Goal: Task Accomplishment & Management: Manage account settings

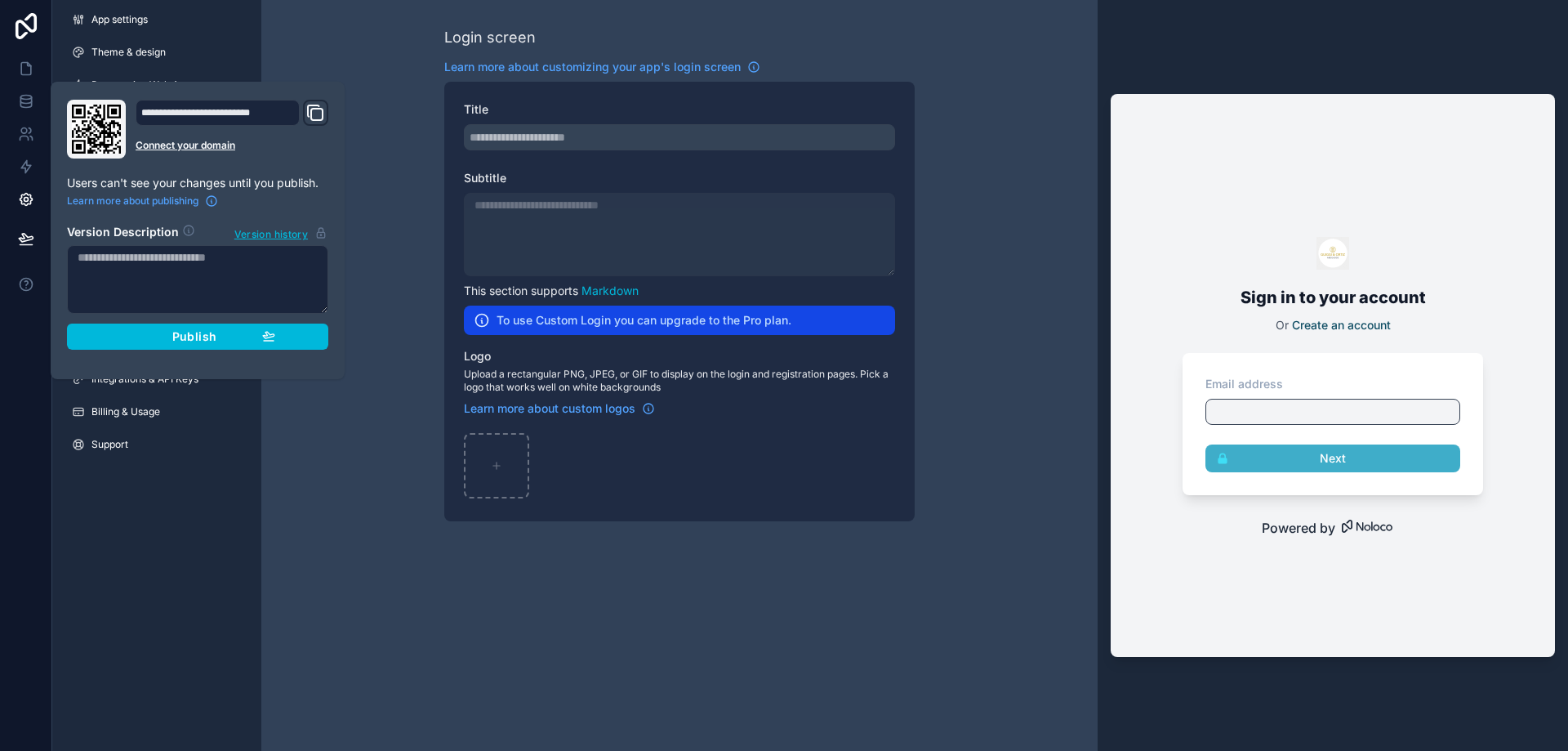
click at [226, 455] on link "Support" at bounding box center [156, 445] width 196 height 26
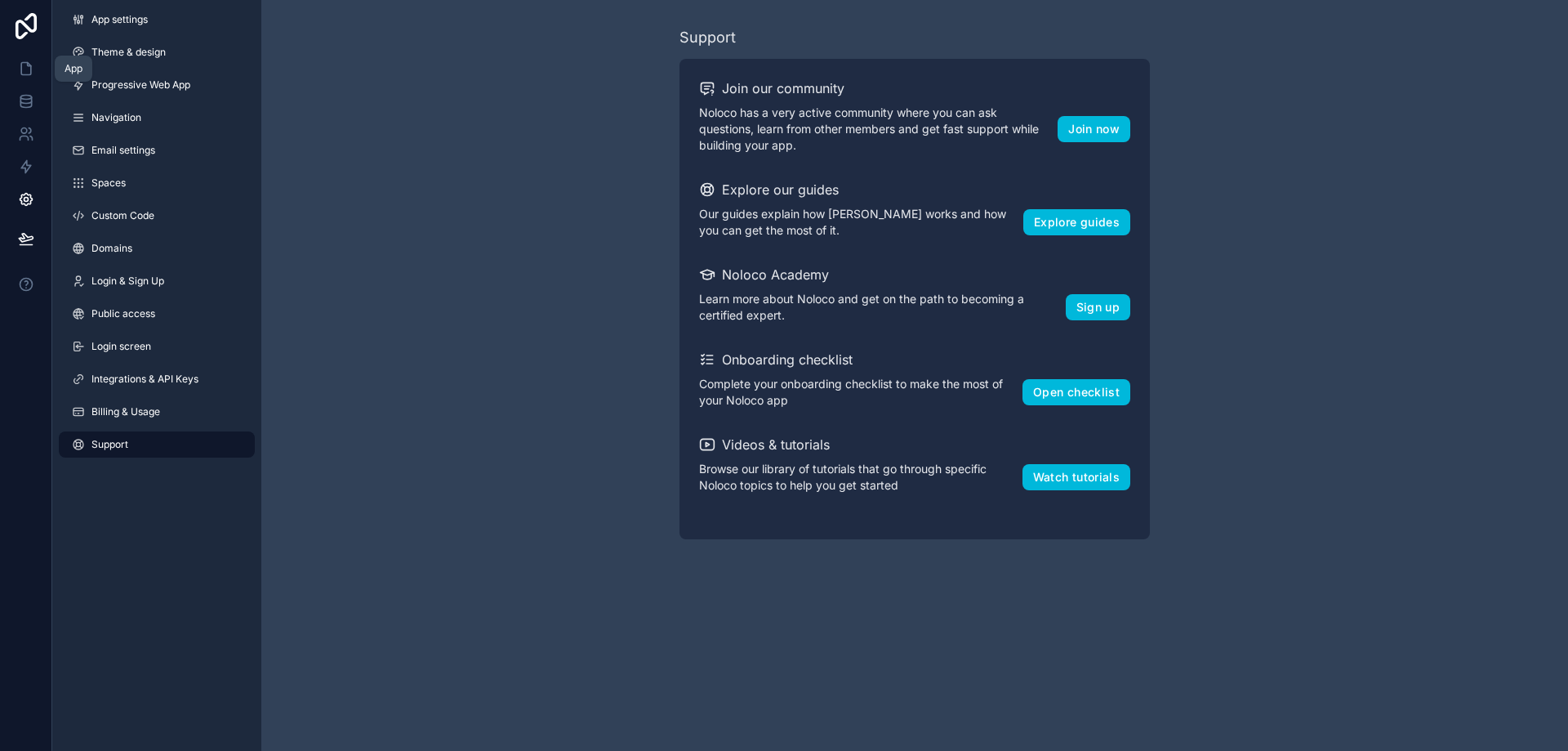
click at [24, 75] on icon at bounding box center [26, 69] width 10 height 12
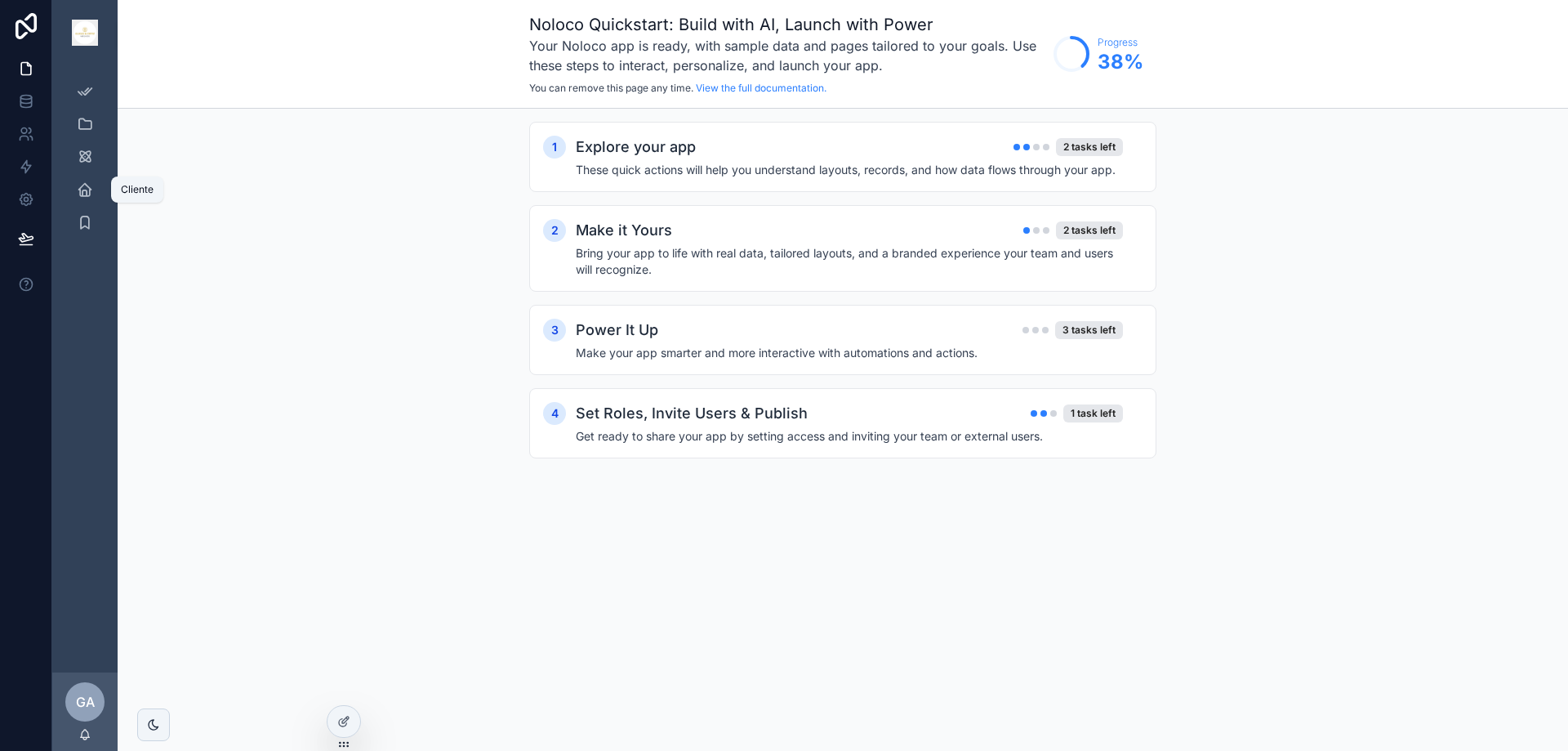
click at [87, 194] on icon "scrollable content" at bounding box center [85, 189] width 17 height 17
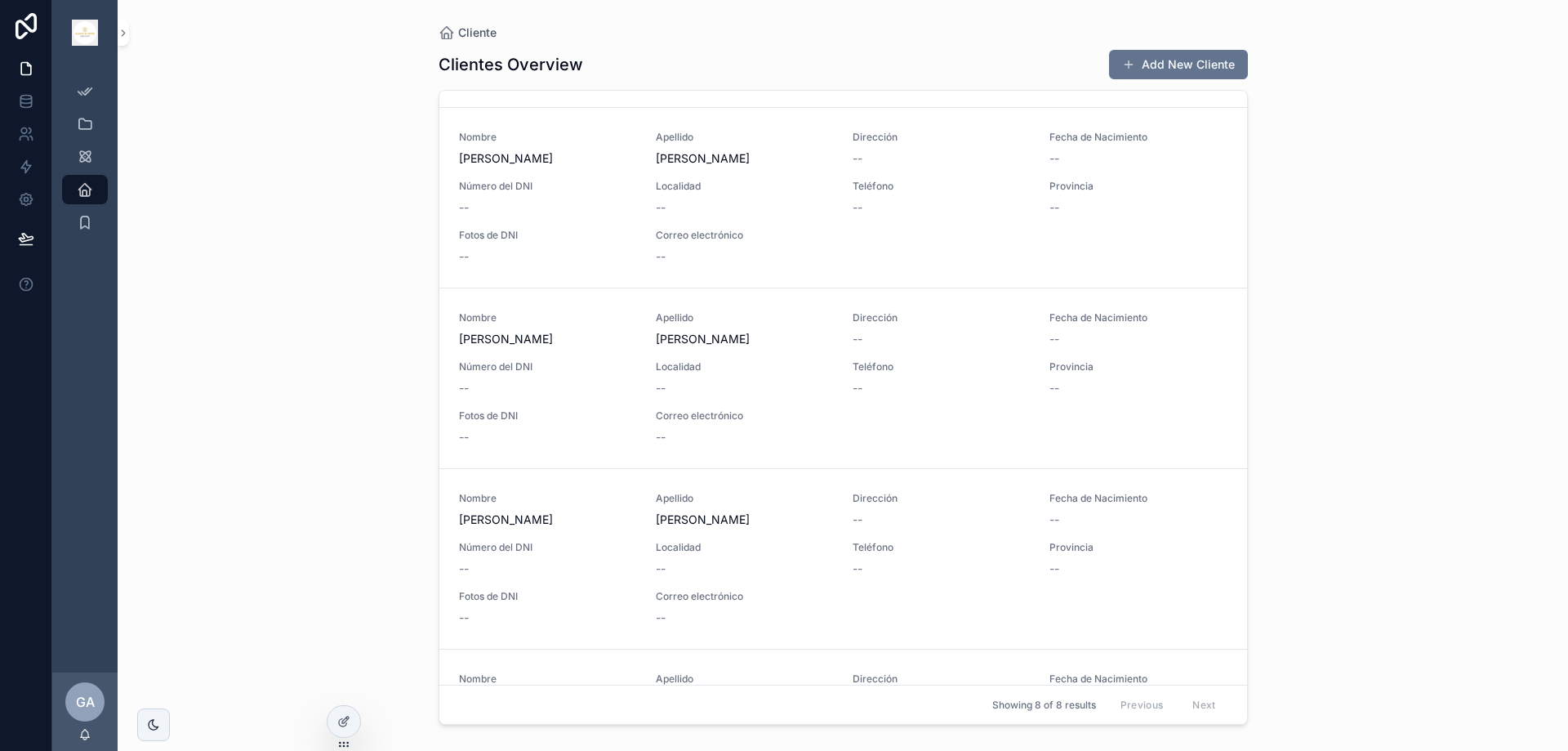
scroll to position [408, 0]
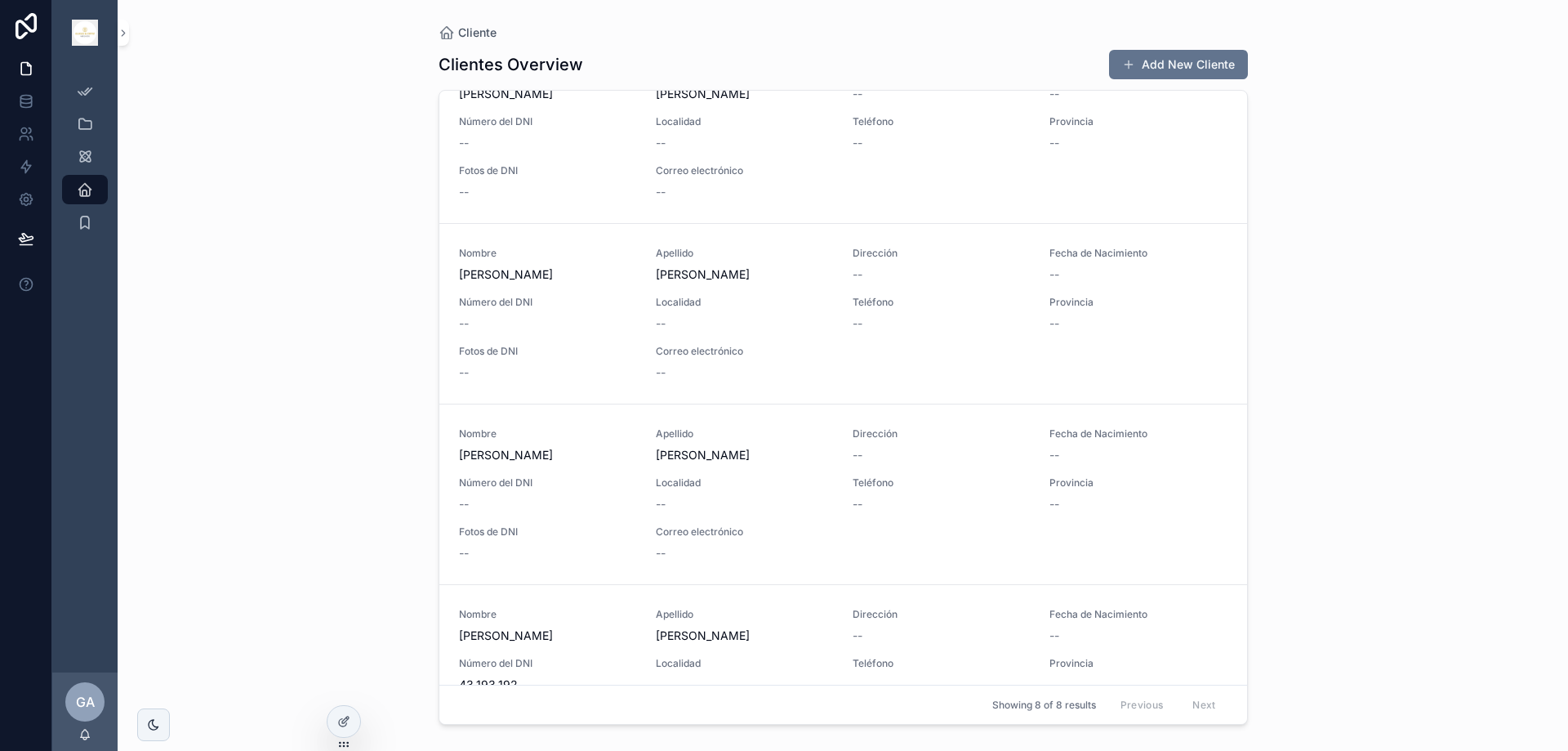
click at [545, 278] on span "[PERSON_NAME]" at bounding box center [547, 275] width 177 height 17
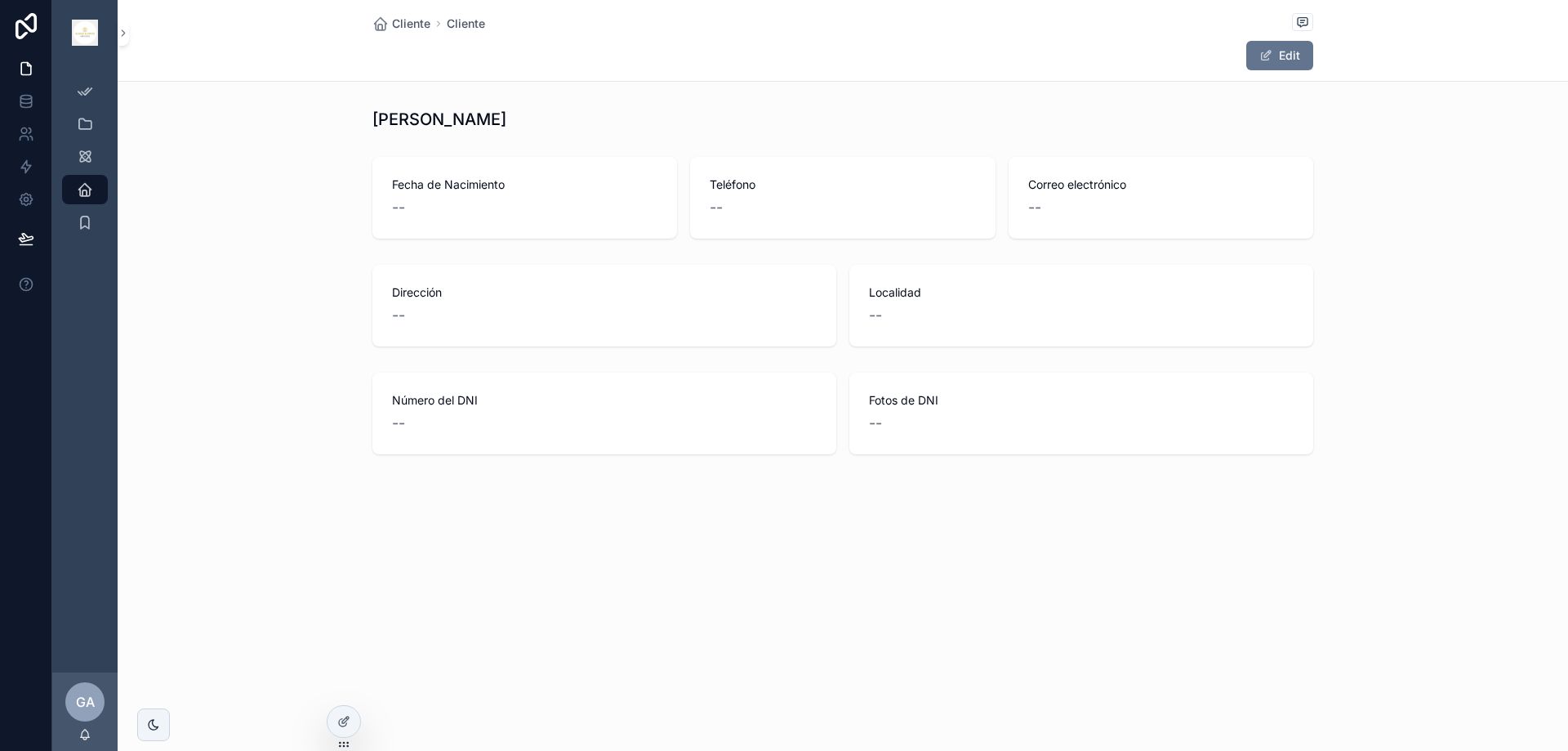
click at [1265, 54] on span "scrollable content" at bounding box center [1266, 56] width 13 height 13
click at [412, 198] on div "--" at bounding box center [524, 207] width 265 height 23
click at [1273, 53] on button "Done" at bounding box center [1275, 56] width 75 height 30
click at [1283, 52] on button "Edit" at bounding box center [1279, 56] width 67 height 30
click at [1283, 52] on button "Done" at bounding box center [1275, 56] width 75 height 30
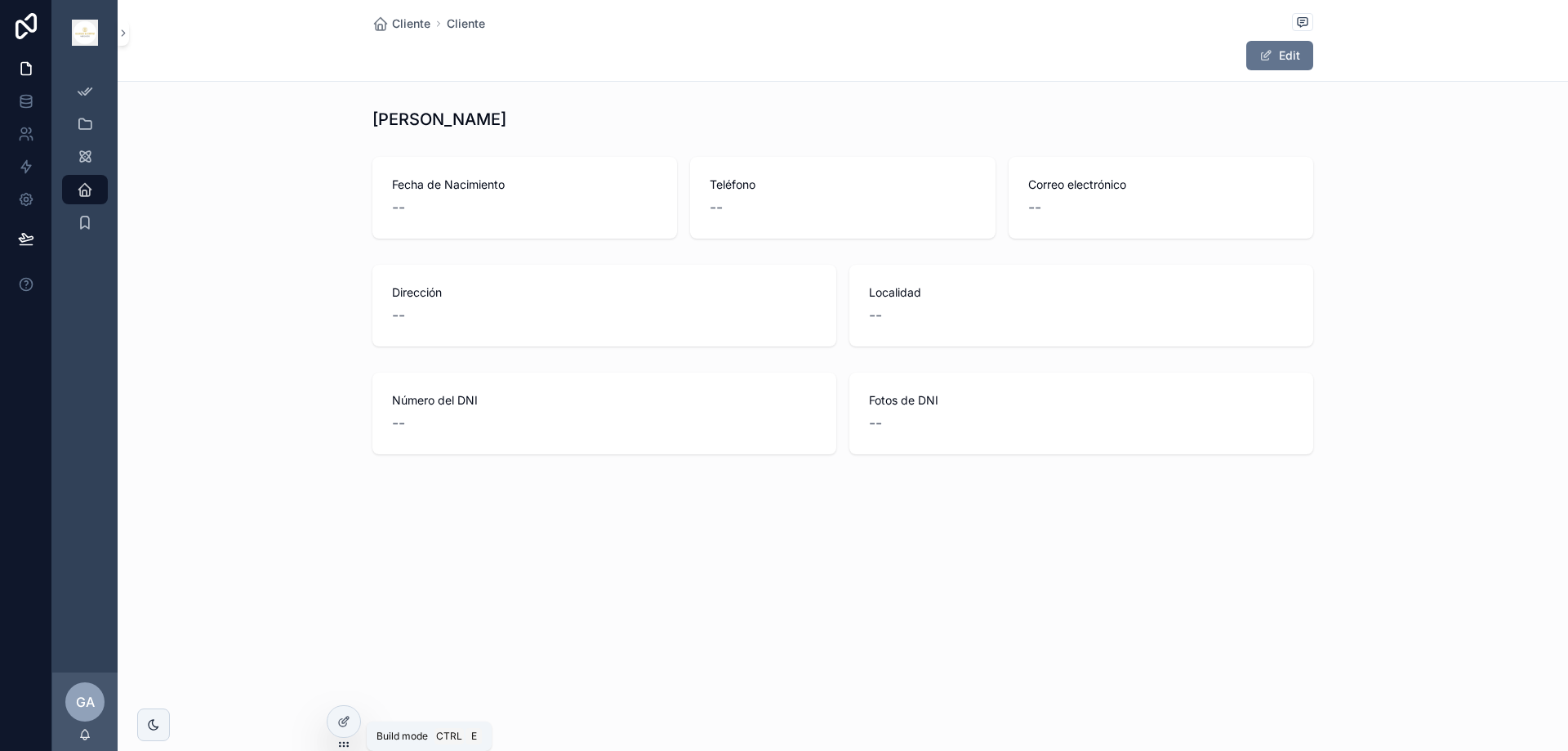
click at [338, 722] on icon at bounding box center [343, 721] width 13 height 13
click at [275, 460] on div "Número del DNI -- Fotos de DNI --" at bounding box center [842, 413] width 1450 height 95
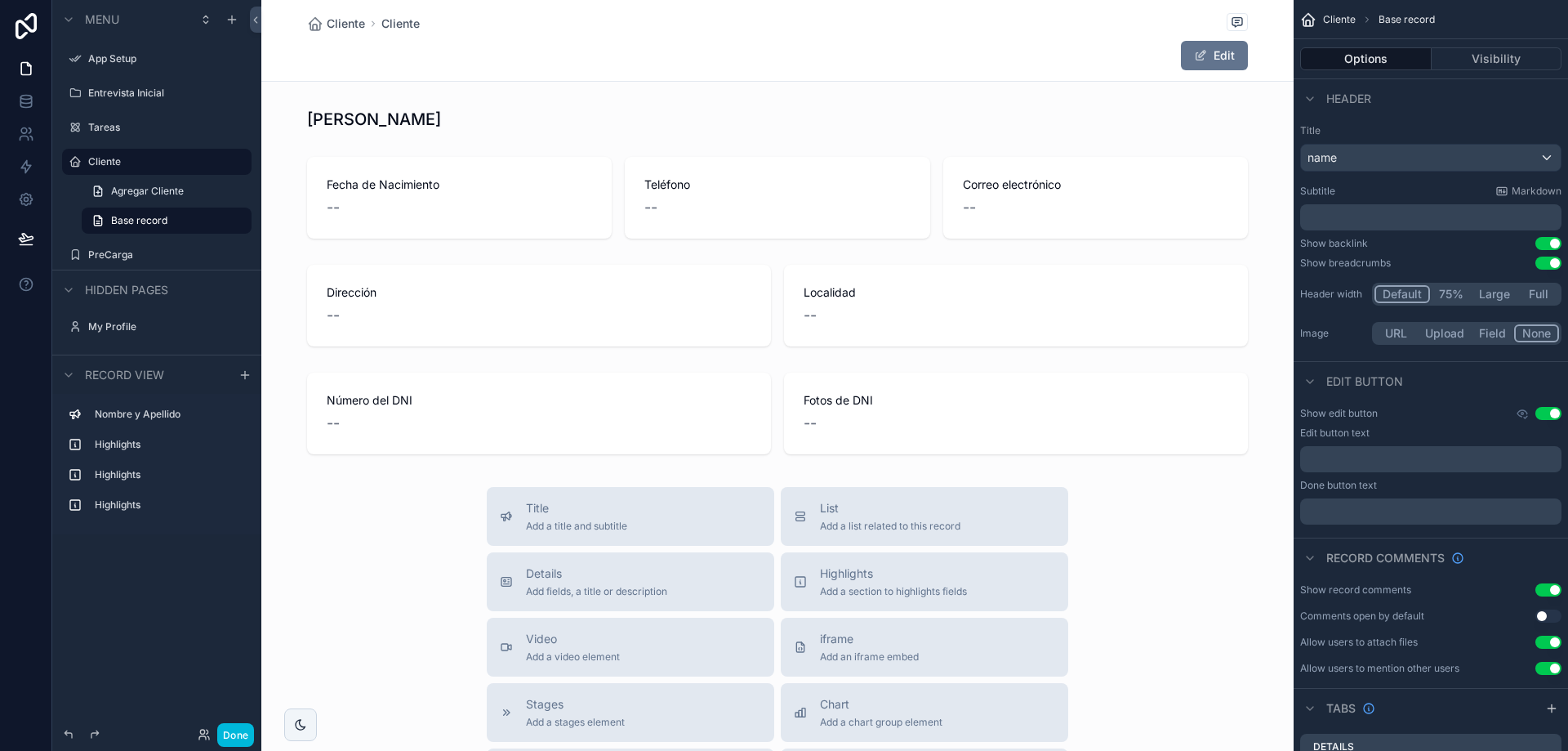
click at [145, 217] on span "Base record" at bounding box center [139, 221] width 57 height 13
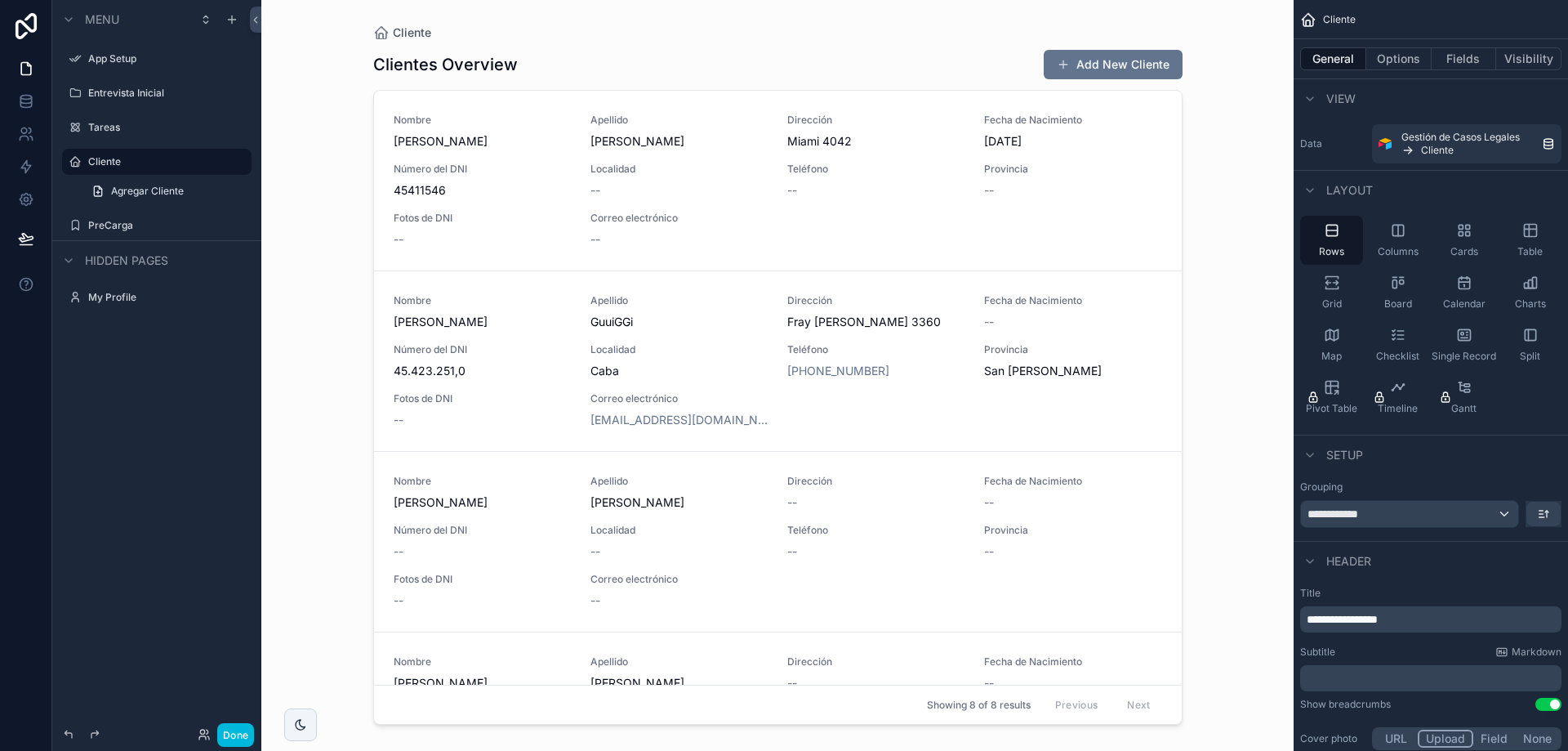
drag, startPoint x: 1173, startPoint y: 293, endPoint x: 1158, endPoint y: 513, distance: 220.5
click at [1158, 513] on div "scrollable content" at bounding box center [778, 366] width 835 height 732
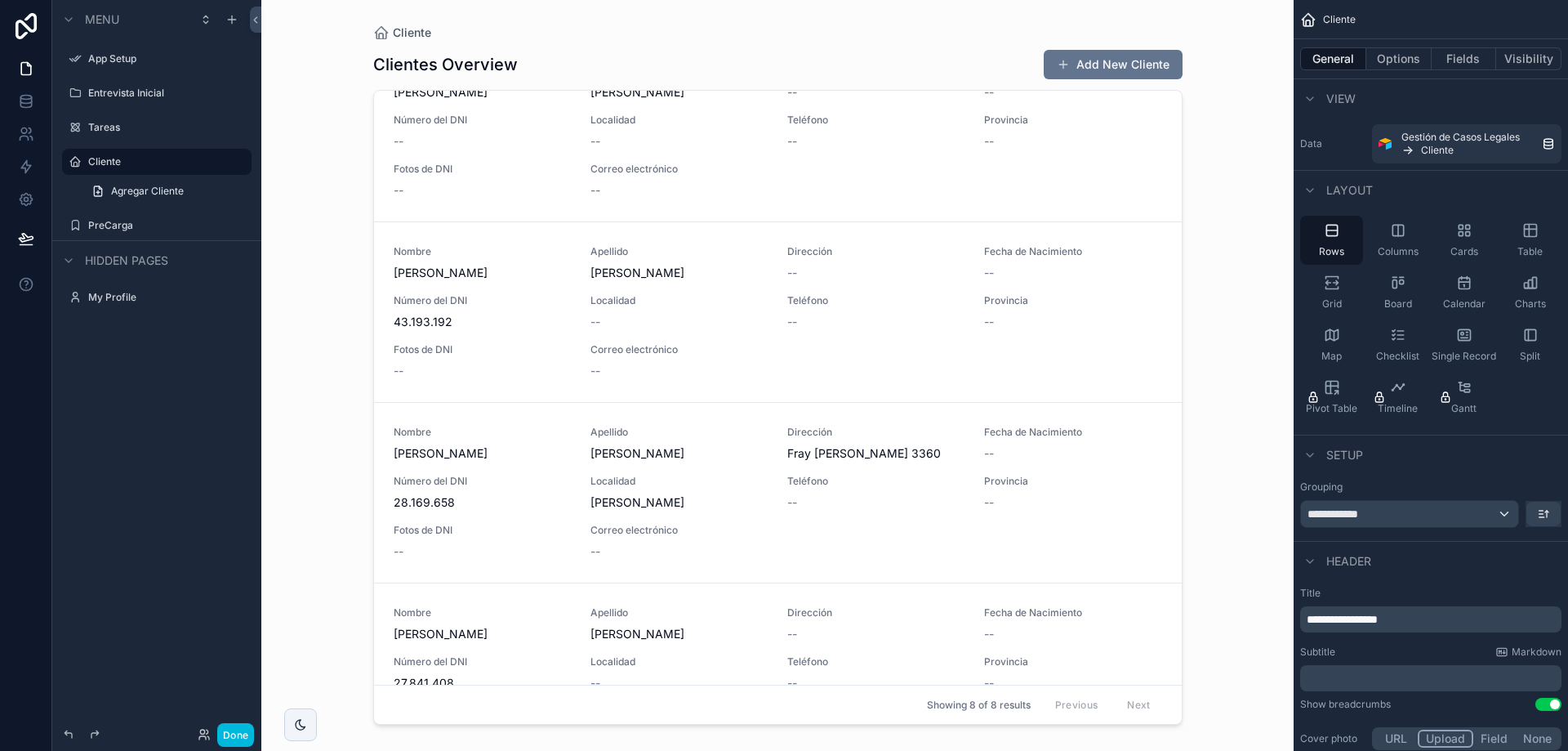
scroll to position [817, 0]
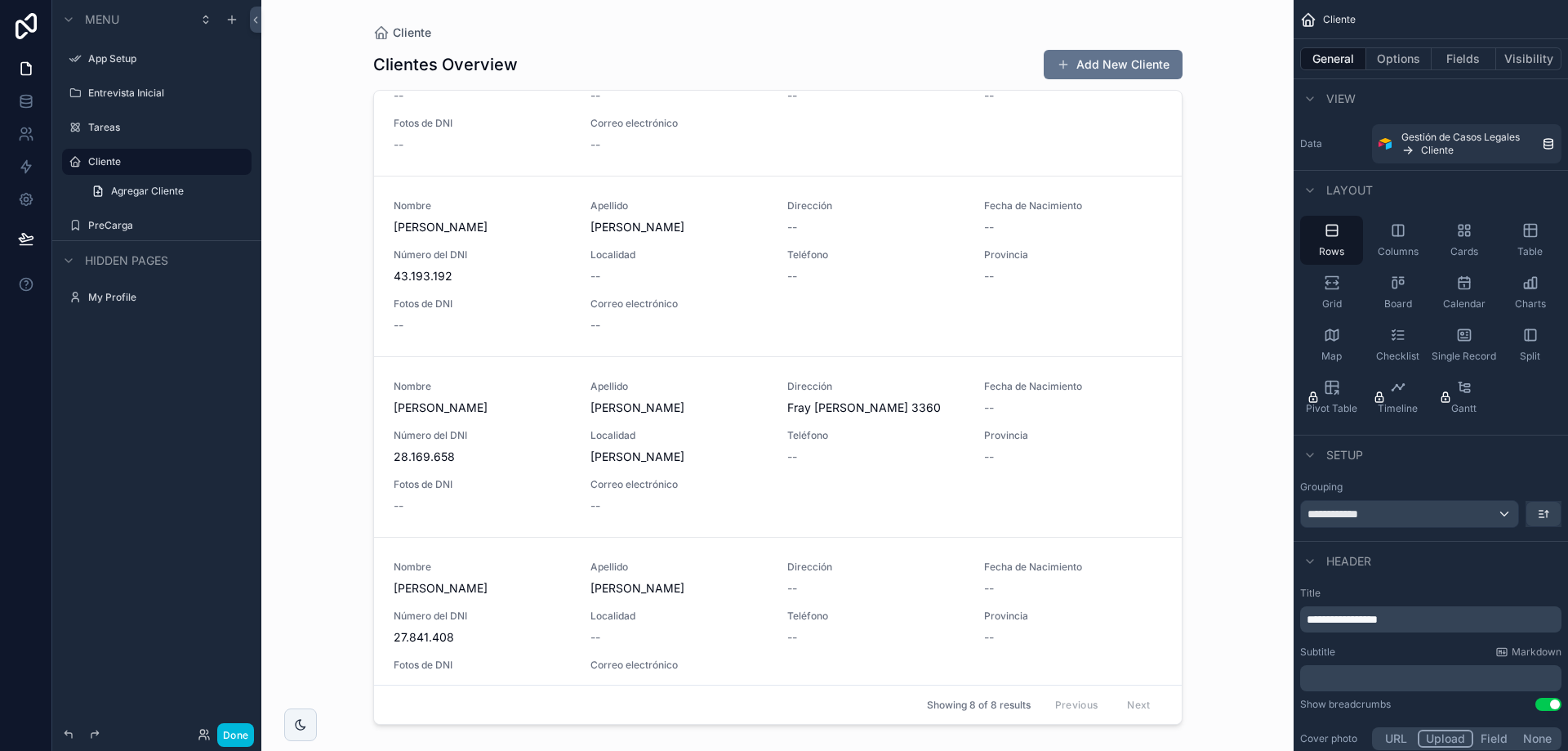
click at [804, 437] on span "Teléfono" at bounding box center [875, 435] width 177 height 13
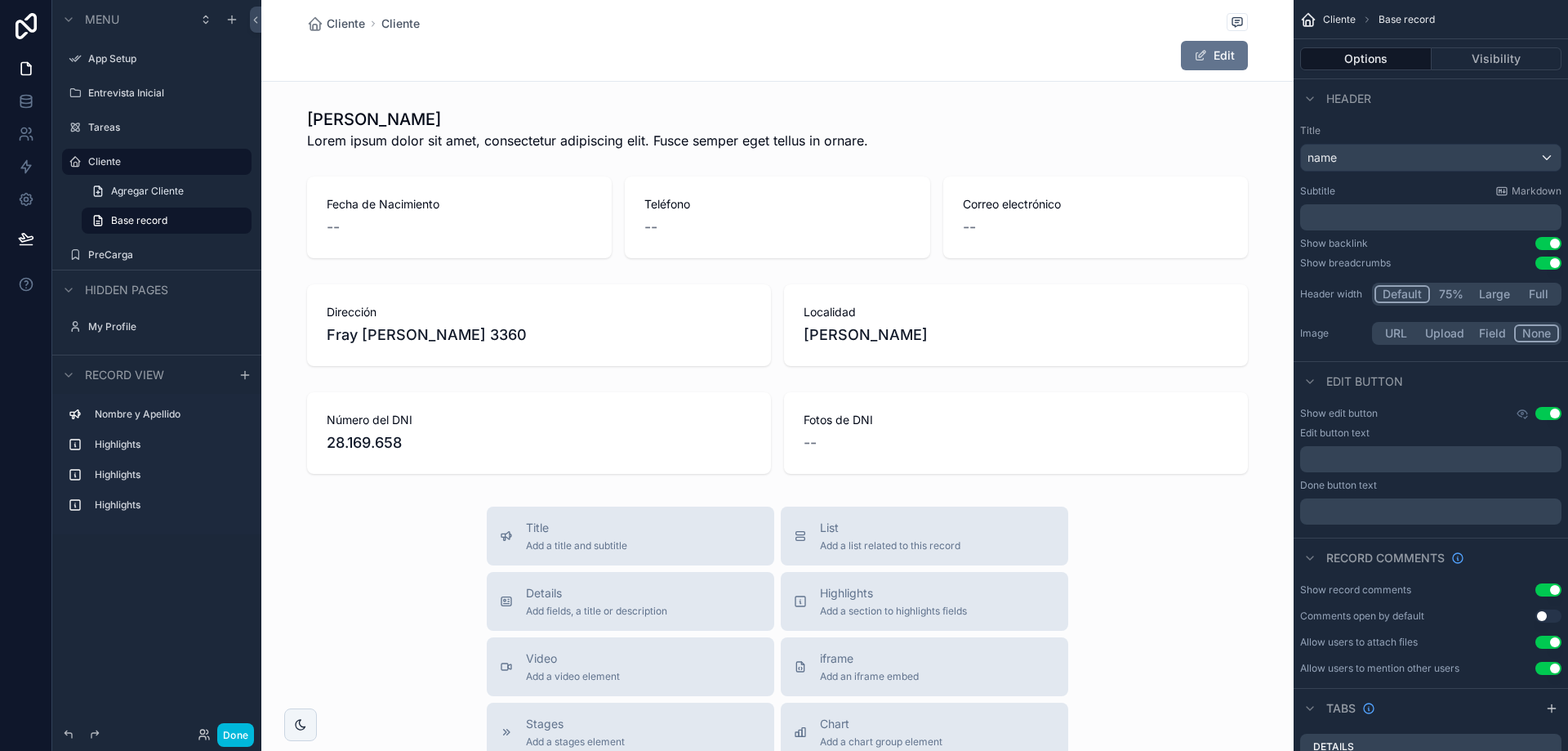
click at [1202, 62] on button "Edit" at bounding box center [1215, 56] width 67 height 30
click at [832, 320] on div "scrollable content" at bounding box center [778, 325] width 1032 height 95
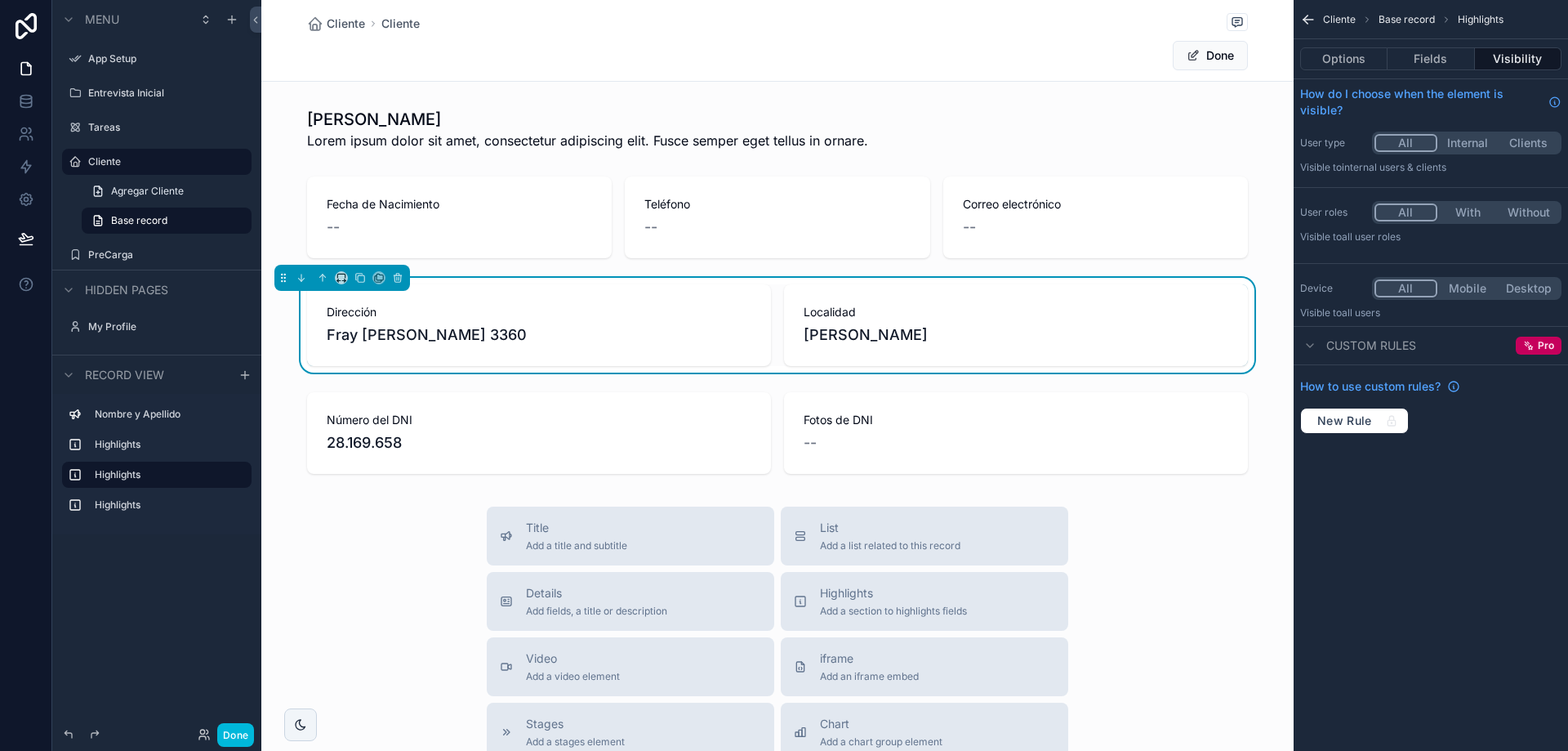
click at [1201, 56] on button "Done" at bounding box center [1210, 56] width 75 height 30
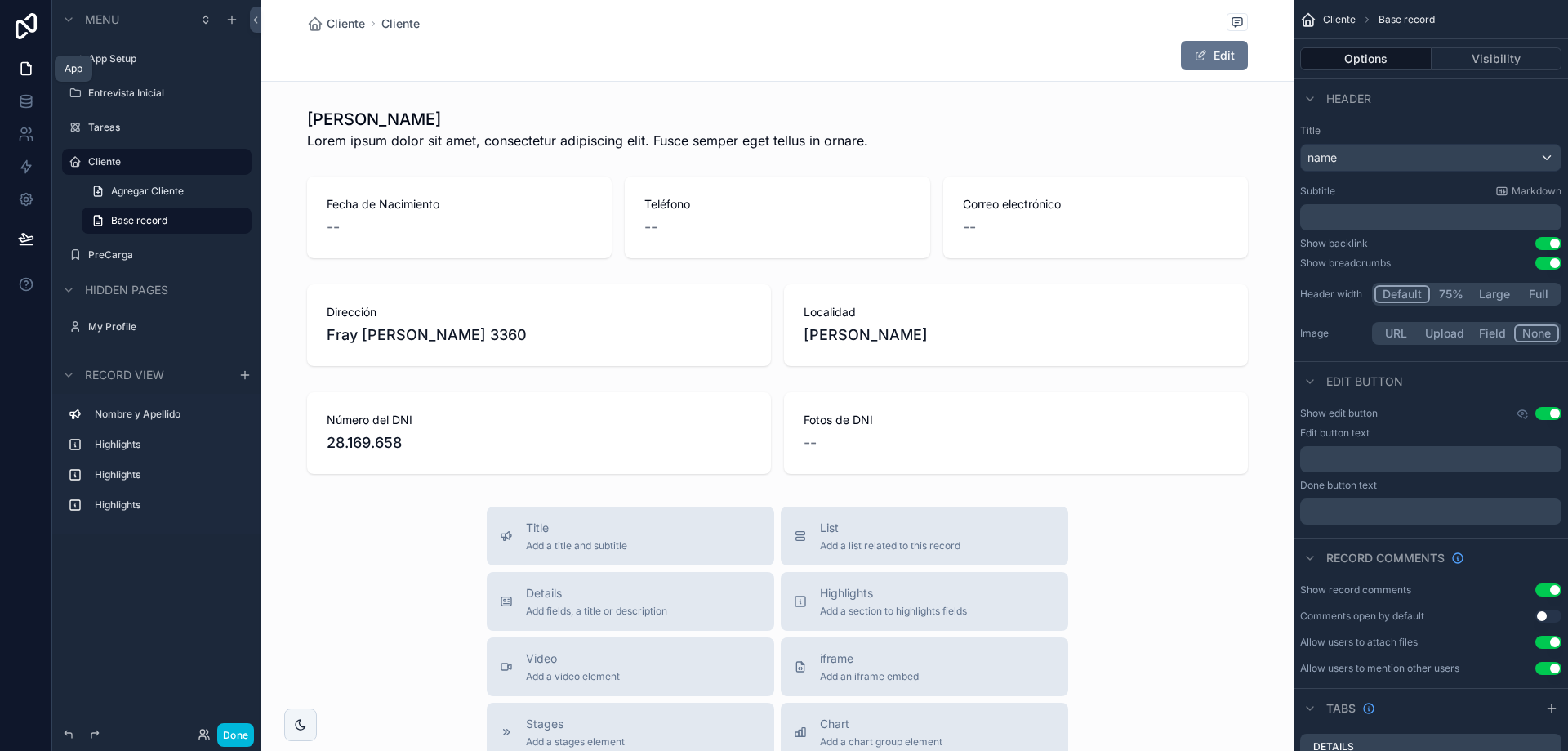
click at [28, 63] on icon at bounding box center [26, 69] width 10 height 12
click at [25, 100] on icon at bounding box center [26, 101] width 17 height 17
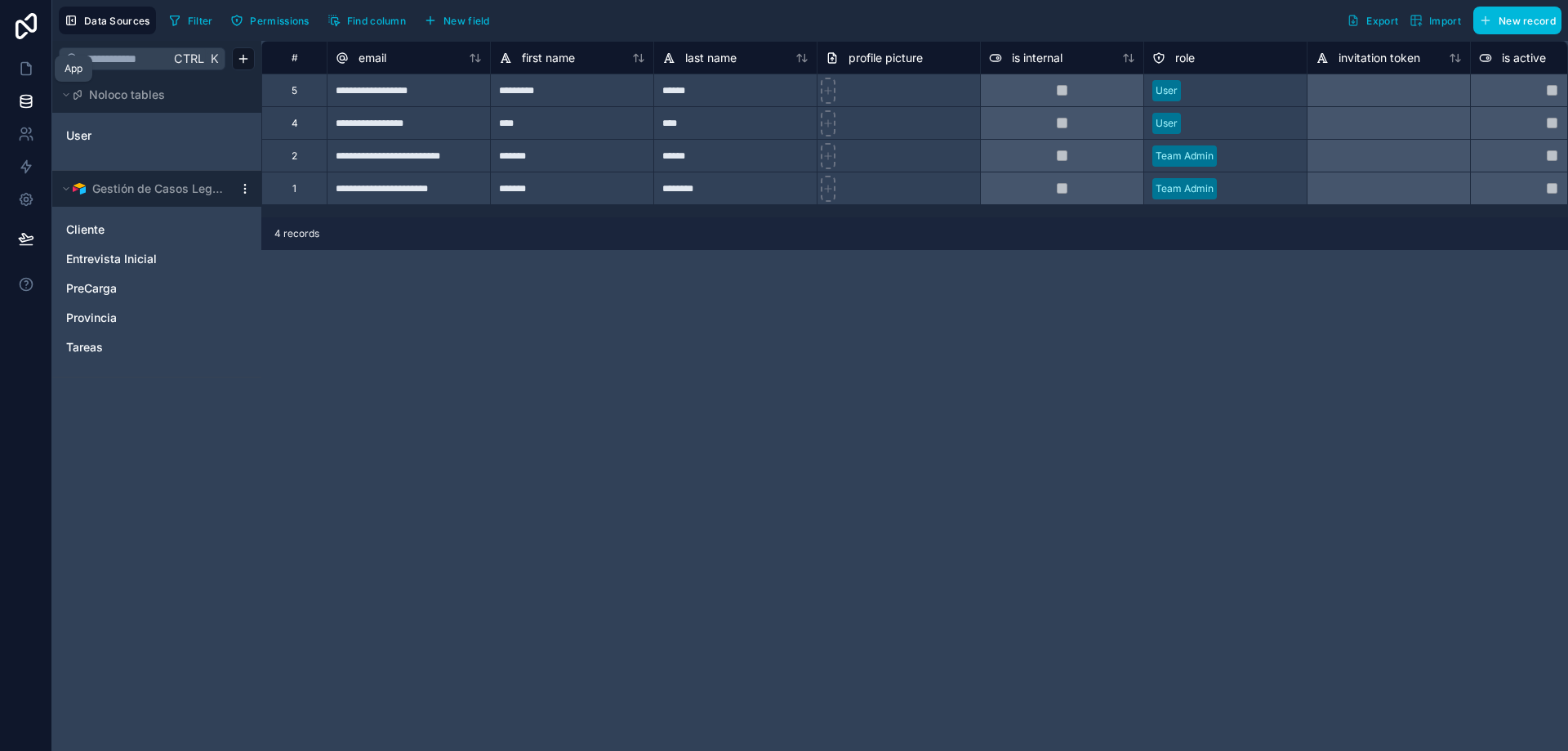
click at [19, 71] on icon at bounding box center [26, 69] width 17 height 17
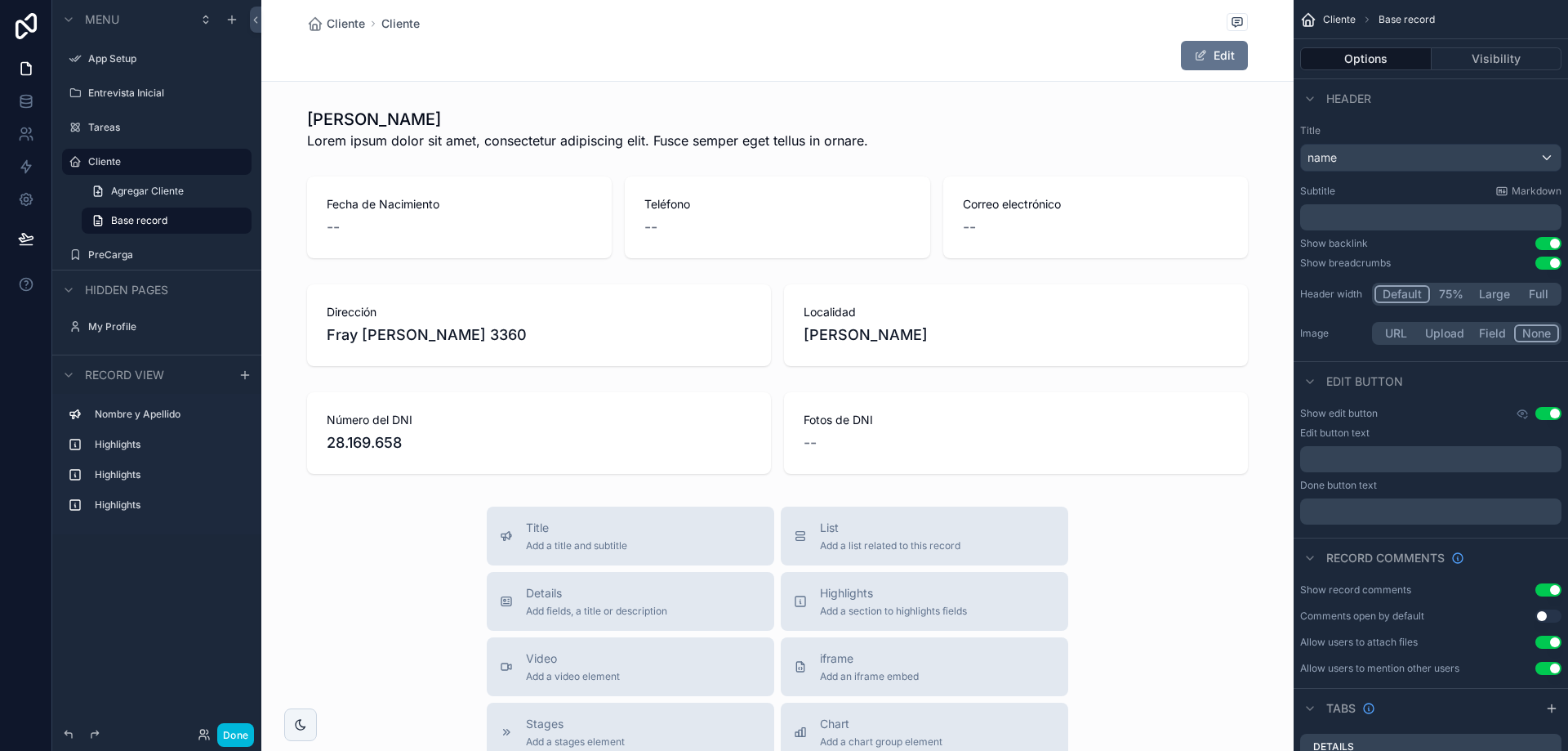
click at [128, 214] on span "Base record" at bounding box center [139, 221] width 57 height 13
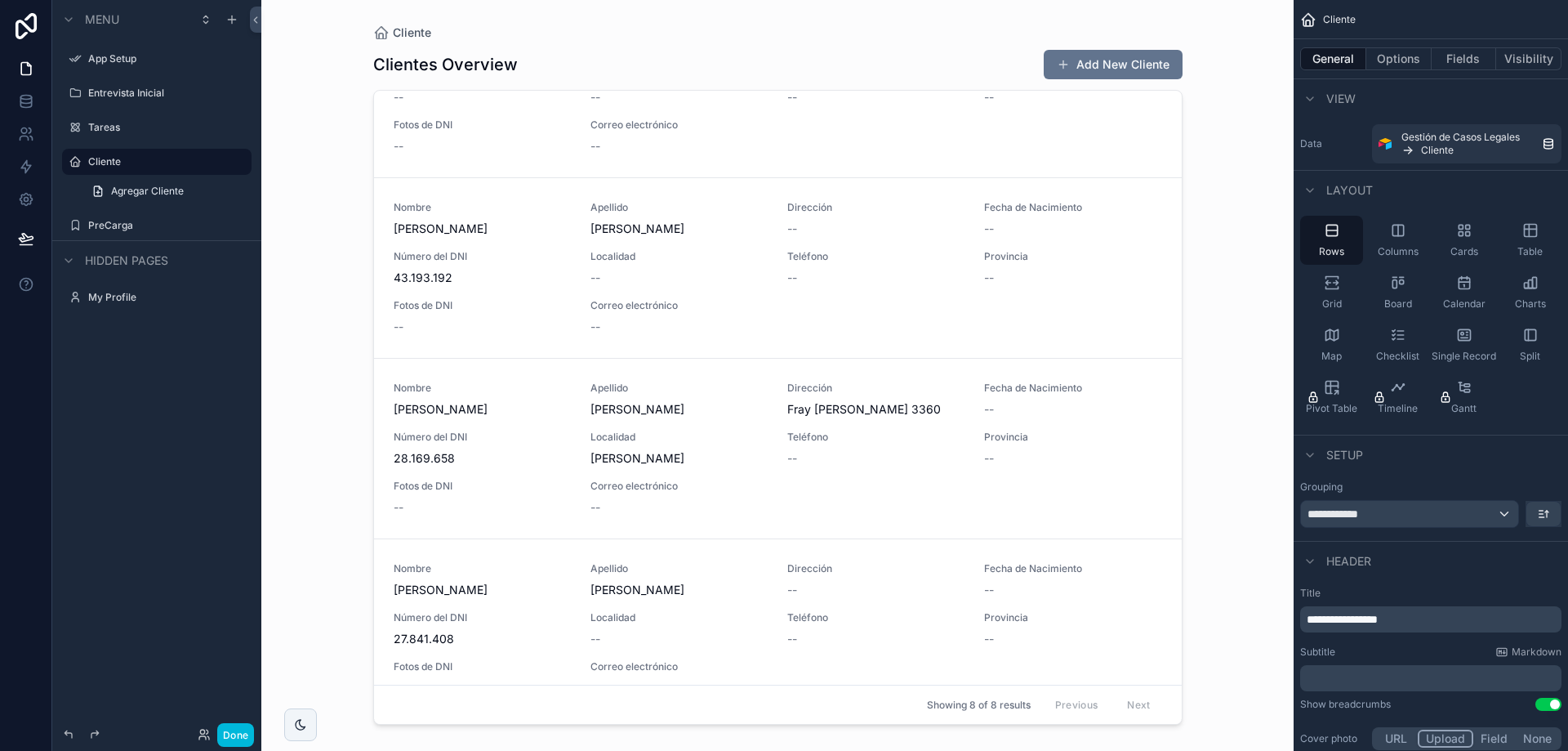
scroll to position [817, 0]
click at [649, 436] on span "Localidad" at bounding box center [678, 435] width 177 height 13
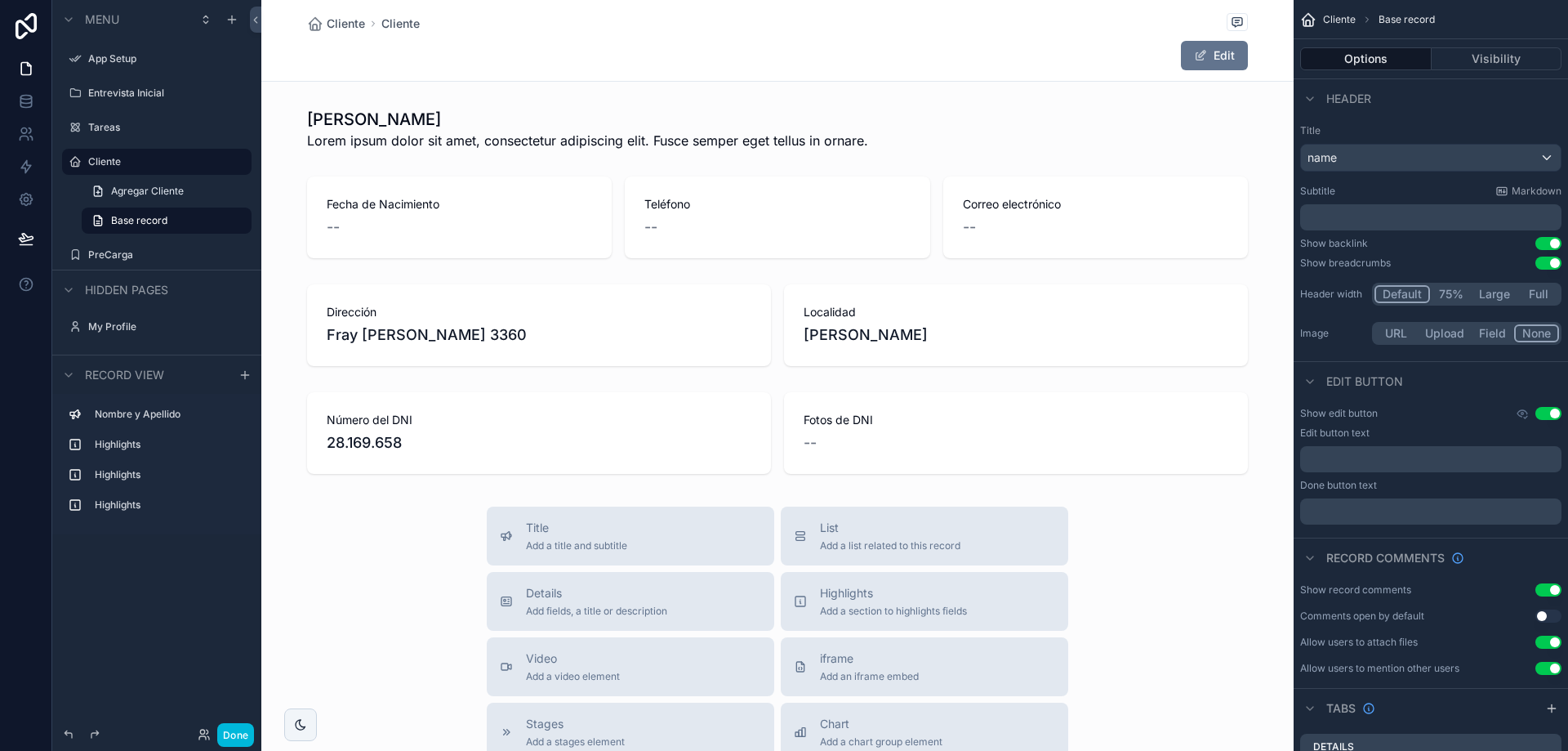
click at [106, 159] on label "Cliente" at bounding box center [164, 162] width 153 height 13
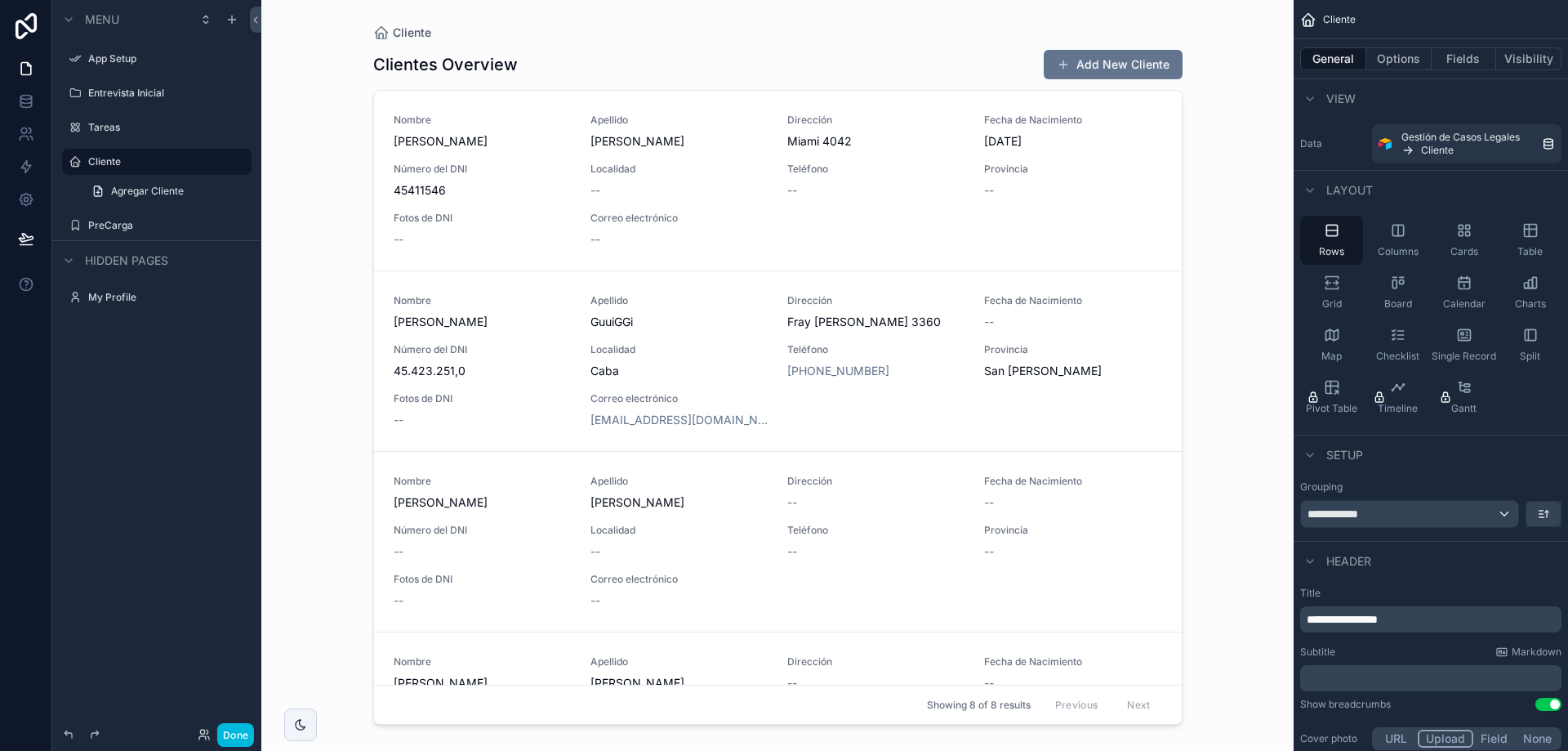
click at [0, 0] on icon "scrollable content" at bounding box center [0, 0] width 0 height 0
click at [27, 70] on icon at bounding box center [26, 69] width 17 height 17
click at [226, 737] on button "Done" at bounding box center [236, 735] width 37 height 24
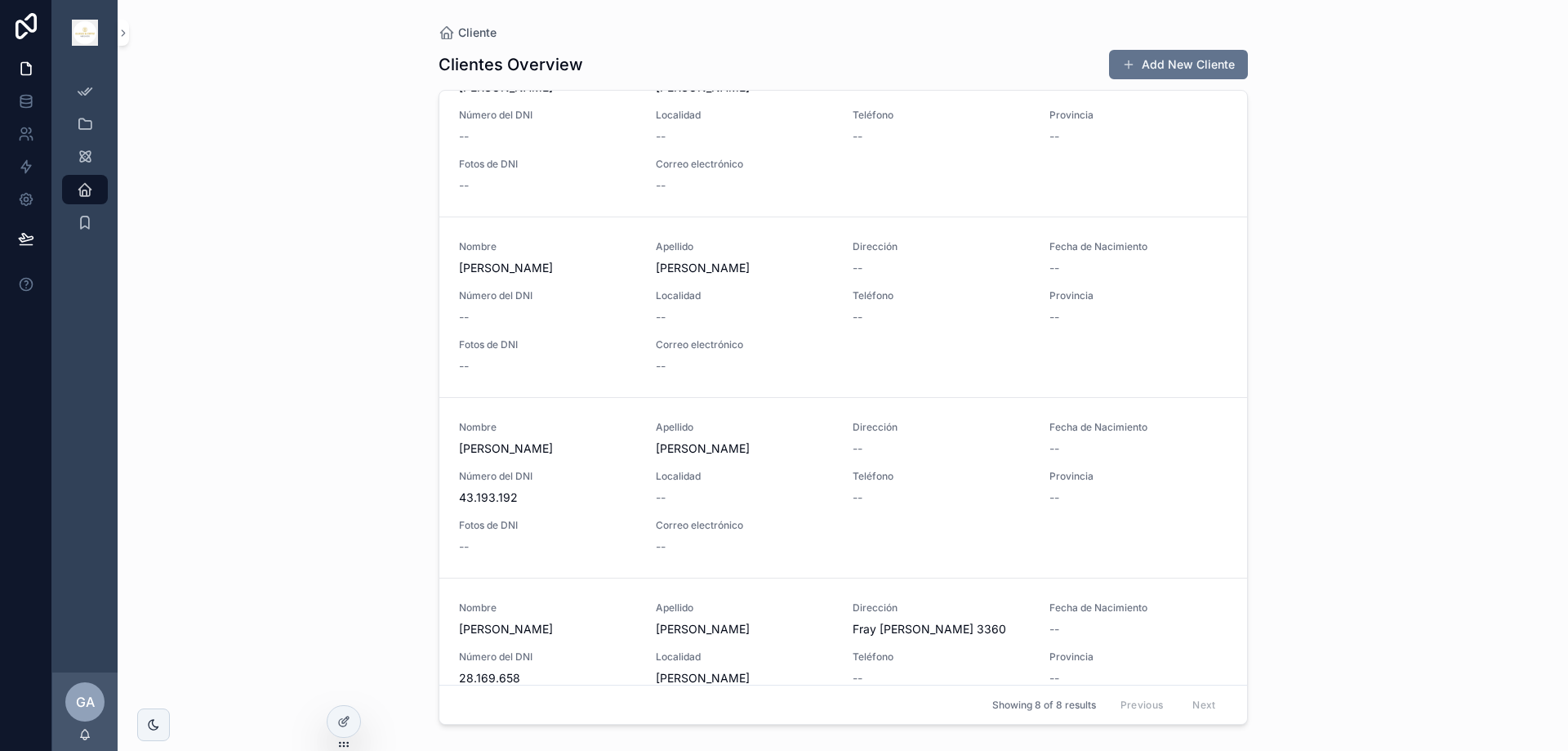
scroll to position [817, 0]
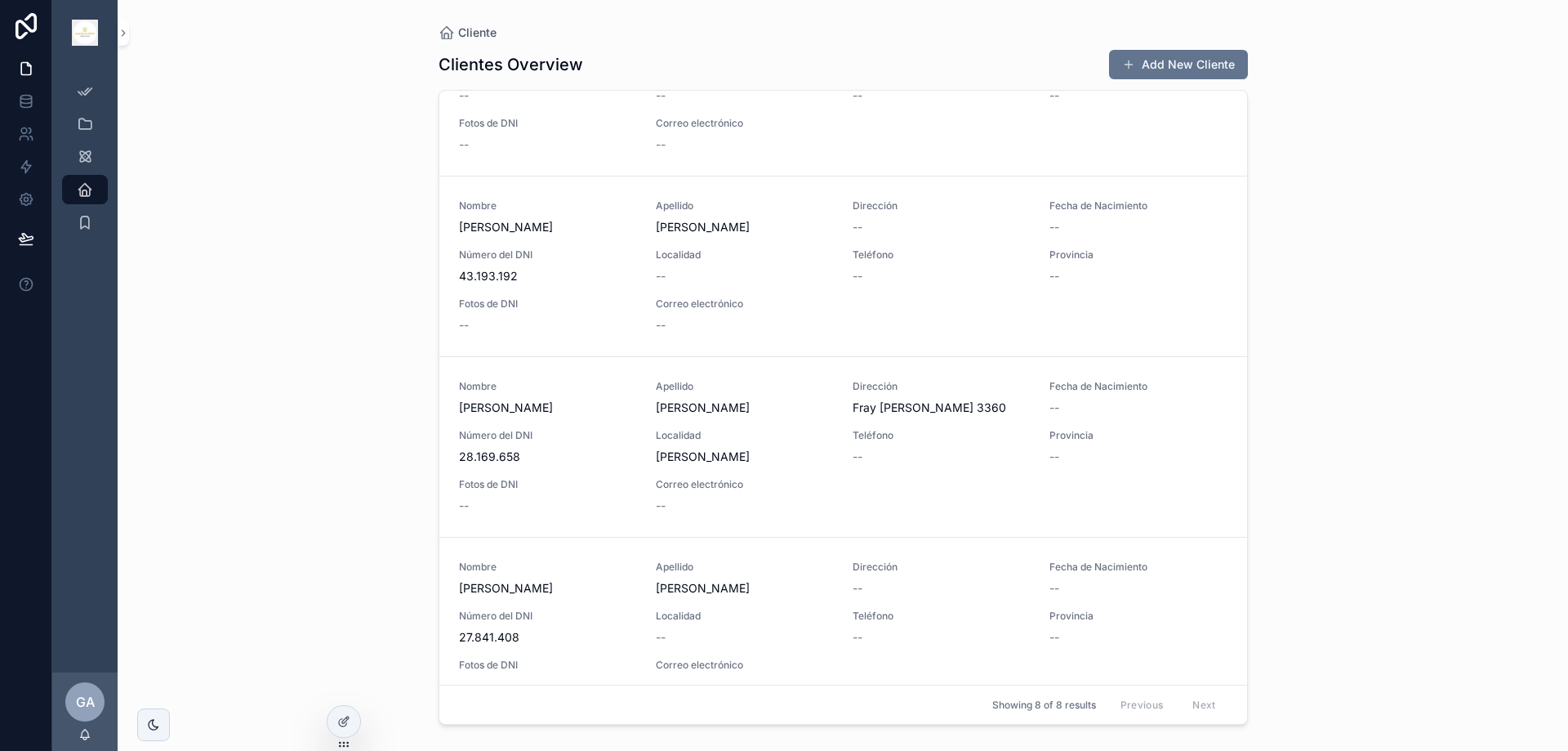
click at [705, 448] on span "[PERSON_NAME]" at bounding box center [744, 457] width 177 height 17
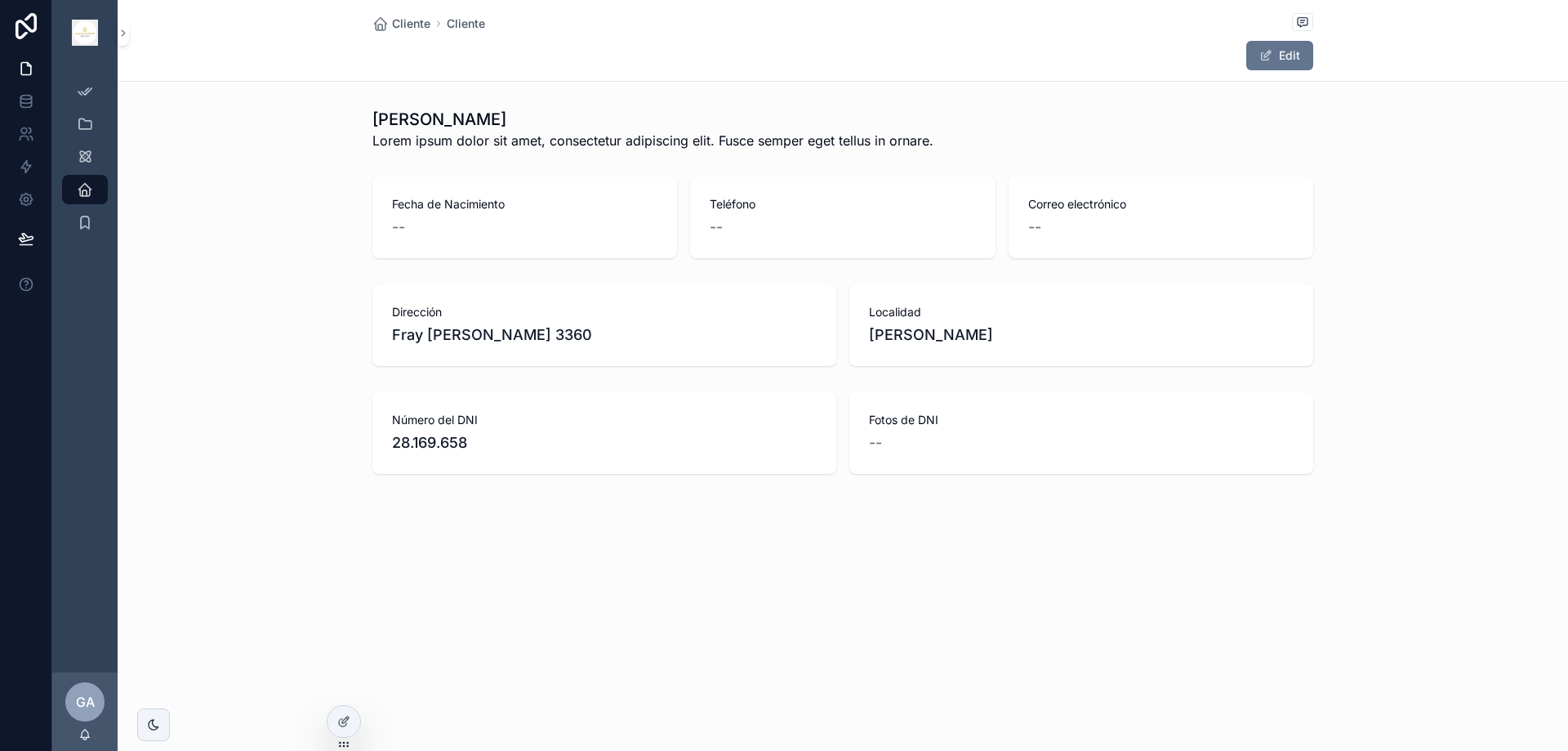
click at [1298, 53] on button "Edit" at bounding box center [1279, 56] width 67 height 30
click at [1044, 239] on div "Correo electrónico --" at bounding box center [1161, 217] width 304 height 82
click at [1037, 232] on span "--" at bounding box center [1035, 227] width 13 height 23
click at [1037, 231] on span "--" at bounding box center [1035, 227] width 13 height 23
click at [466, 428] on div "Número del DNI 28.169.658" at bounding box center [604, 434] width 425 height 43
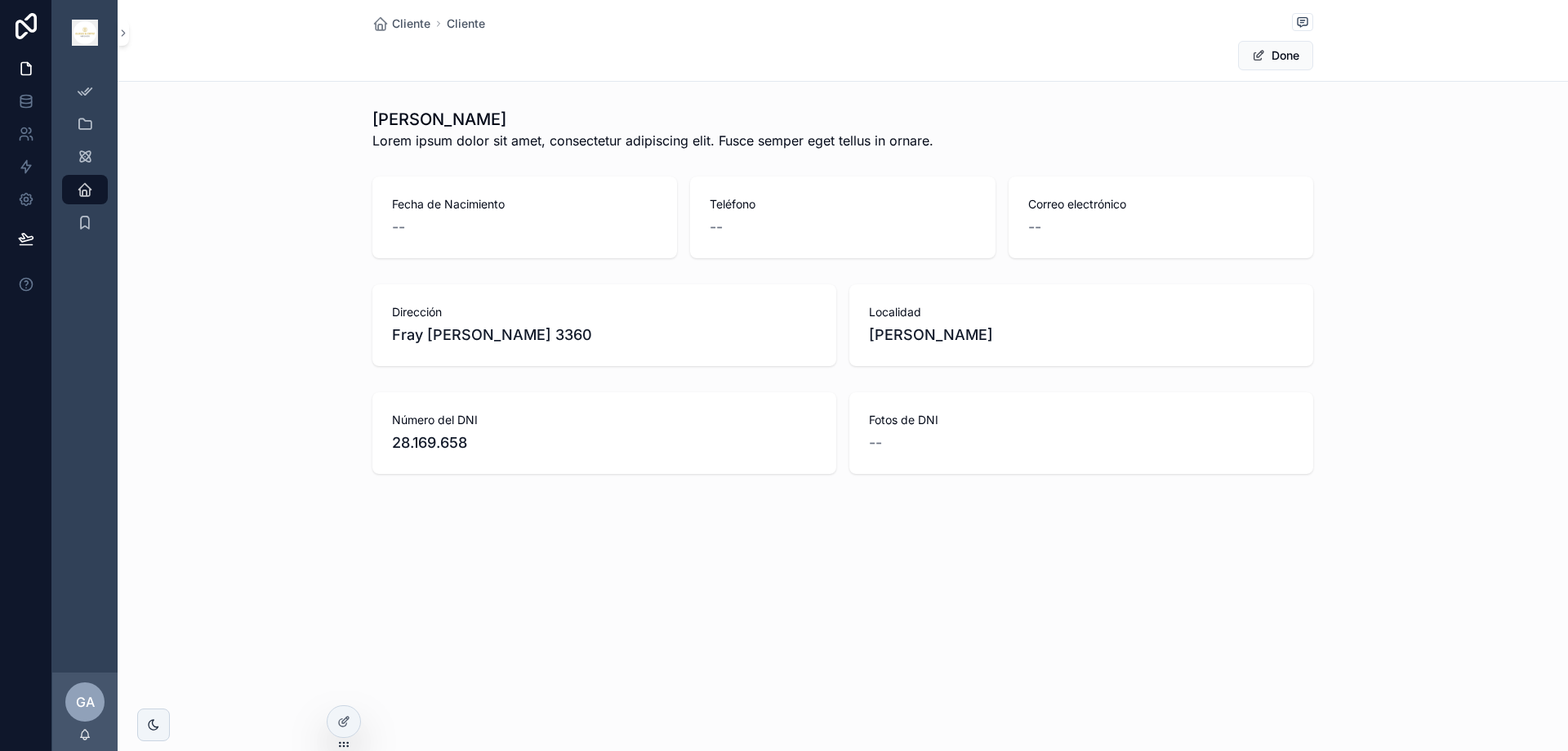
click at [422, 447] on span "28.169.658" at bounding box center [604, 443] width 425 height 23
click at [421, 447] on span "28.169.658" at bounding box center [604, 443] width 425 height 23
click at [1275, 62] on button "Done" at bounding box center [1275, 56] width 75 height 30
click at [20, 135] on icon at bounding box center [26, 135] width 17 height 17
